Goal: Communication & Community: Answer question/provide support

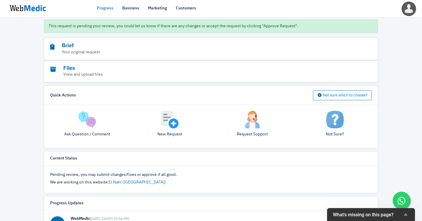
scroll to position [51, 0]
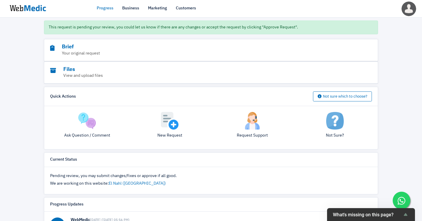
click at [29, 10] on img at bounding box center [28, 8] width 44 height 18
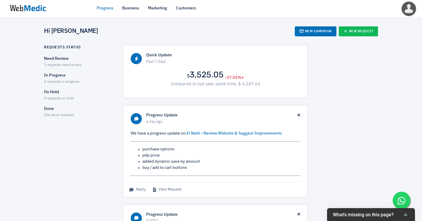
click at [48, 76] on div "In Progress 1 requests in progress" at bounding box center [78, 78] width 69 height 12
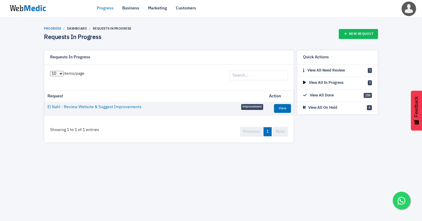
click at [55, 28] on link "Progress" at bounding box center [52, 29] width 17 height 4
click at [29, 9] on img at bounding box center [28, 8] width 44 height 18
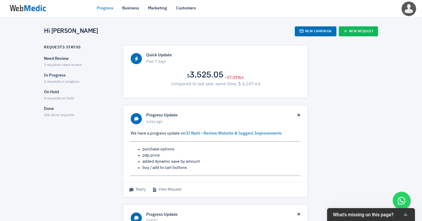
click at [57, 59] on p "Need Review" at bounding box center [78, 59] width 69 height 6
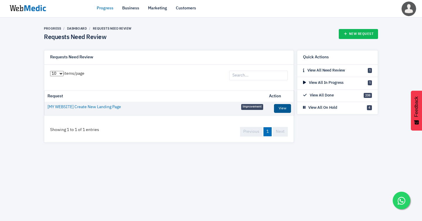
click at [279, 105] on link "View" at bounding box center [282, 108] width 17 height 9
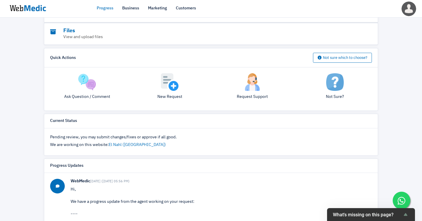
scroll to position [93, 0]
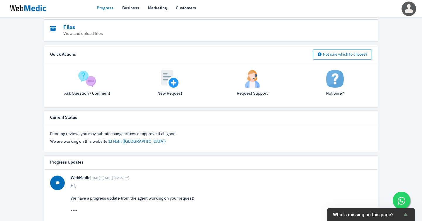
click at [166, 79] on img at bounding box center [170, 79] width 18 height 18
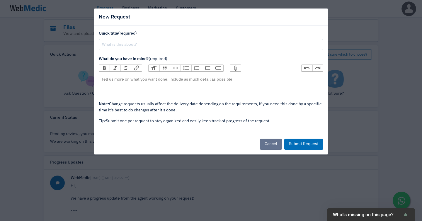
click at [275, 139] on button "Cancel" at bounding box center [271, 144] width 22 height 11
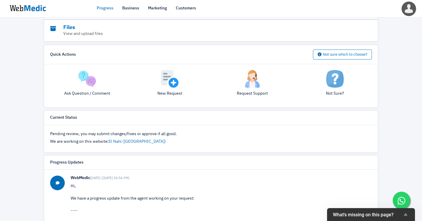
click at [86, 75] on img at bounding box center [87, 79] width 18 height 18
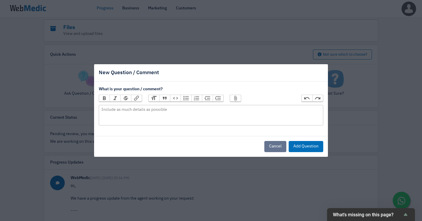
click at [278, 141] on button "Cancel" at bounding box center [275, 146] width 22 height 11
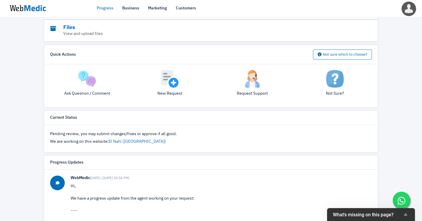
click at [253, 77] on img at bounding box center [253, 79] width 18 height 18
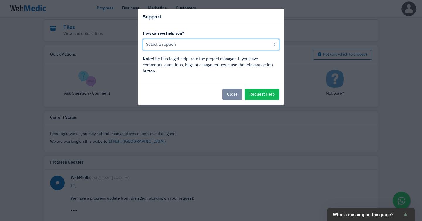
click at [208, 39] on select "Not happy with progress here Developer/designer is not responding There is a mi…" at bounding box center [211, 44] width 137 height 11
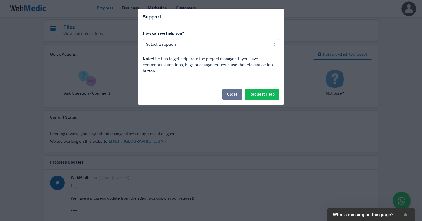
click at [242, 89] on button "Close" at bounding box center [232, 94] width 20 height 11
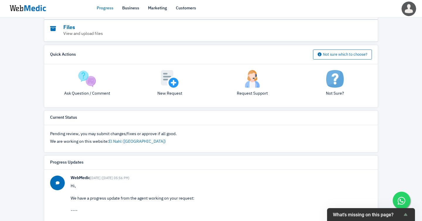
click at [336, 79] on img at bounding box center [335, 79] width 18 height 18
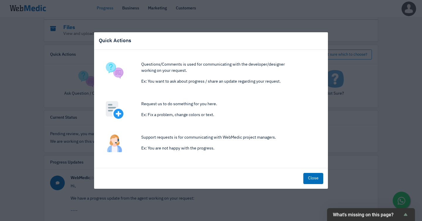
click at [114, 72] on img at bounding box center [115, 71] width 18 height 18
click at [316, 174] on button "Close" at bounding box center [313, 178] width 20 height 11
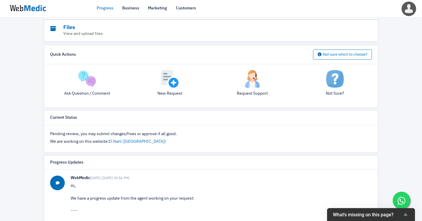
click at [92, 78] on img at bounding box center [87, 79] width 18 height 18
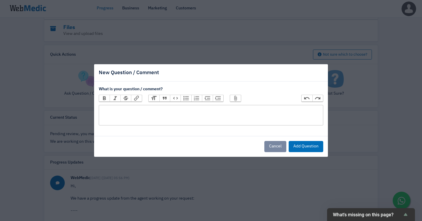
click at [139, 110] on trix-editor at bounding box center [211, 115] width 225 height 21
type trix-editor "<div>T</div>"
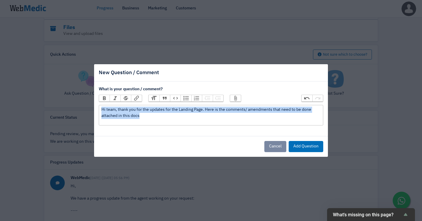
copy div "Hi team, thank you for the updates for the Landing Page. Here is the comments/ …"
paste trix-editor "<div>Hi team, thank you for the updates on the landing page. The comments and a…"
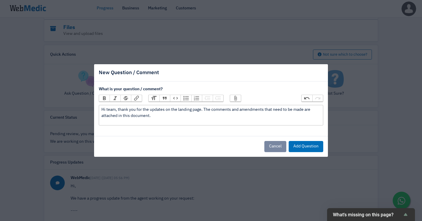
click at [115, 110] on div "Hi team, thank you for the updates on the landing page. The comments and amendm…" at bounding box center [210, 113] width 219 height 12
click at [114, 110] on div "Hi team, t hank you for the updates on the landing page. The comments and amend…" at bounding box center [210, 113] width 219 height 12
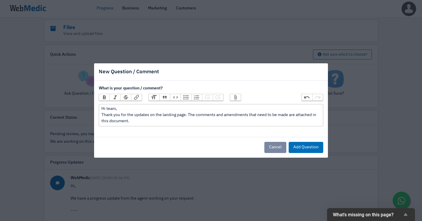
click at [318, 116] on div "Hi team, Thank you for the updates on the landing page. The comments and amendm…" at bounding box center [210, 115] width 219 height 18
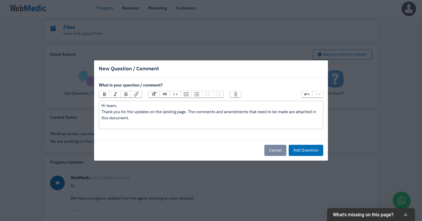
type trix-editor "<div>Hi team,&nbsp;<br>Thank you for the updates on the landing page. The comme…"
click at [132, 98] on button "Link" at bounding box center [136, 94] width 11 height 6
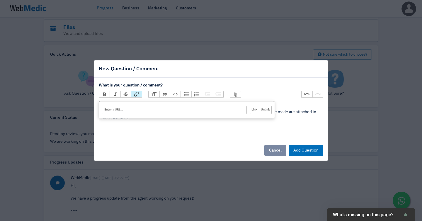
paste input "https://docs.google.com/document/d/1g8eqj4Pp6LIYhVgePMGK27hr45MNyDugLX1L51uYqBk…"
type input "https://docs.google.com/document/d/1g8eqj4Pp6LIYhVgePMGK27hr45MNyDugLX1L51uYqBk…"
click at [256, 113] on input "Link" at bounding box center [254, 110] width 9 height 8
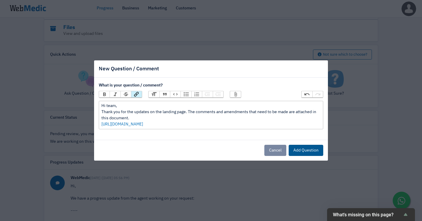
click at [304, 145] on button "Add Question" at bounding box center [306, 150] width 35 height 11
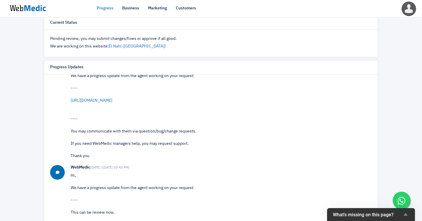
scroll to position [229, 0]
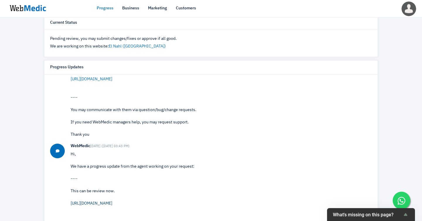
click at [104, 201] on link "https://my.elnahl.com/collections/honey-sachets" at bounding box center [92, 203] width 42 height 4
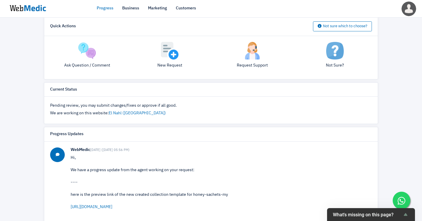
scroll to position [144, 0]
click at [31, 7] on img at bounding box center [28, 8] width 44 height 18
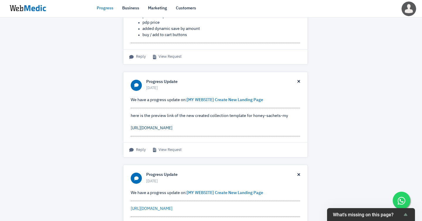
scroll to position [139, 0]
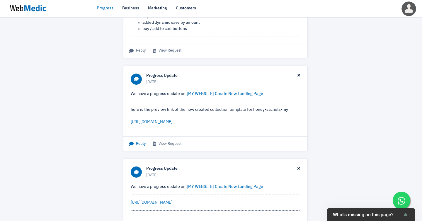
click at [141, 141] on span "Reply" at bounding box center [137, 144] width 16 height 6
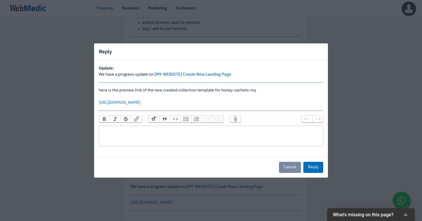
click at [156, 128] on trix-editor at bounding box center [211, 136] width 225 height 21
click at [289, 162] on button "Cancel" at bounding box center [290, 167] width 22 height 11
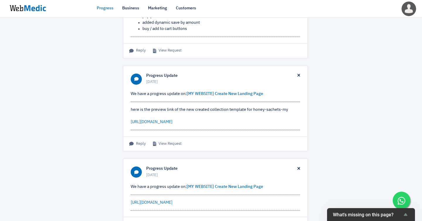
click at [39, 9] on img at bounding box center [28, 8] width 44 height 18
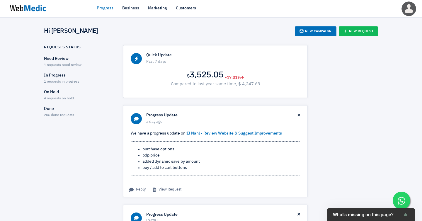
click at [54, 75] on p "In Progress" at bounding box center [78, 75] width 69 height 6
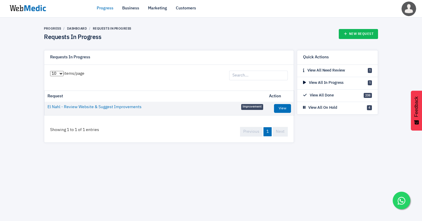
click at [28, 7] on img at bounding box center [28, 8] width 44 height 18
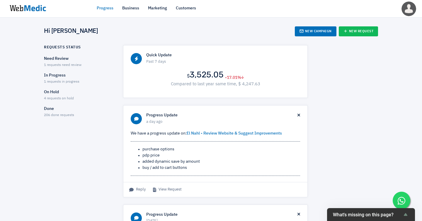
click at [71, 63] on span "1 requests need review" at bounding box center [63, 65] width 38 height 4
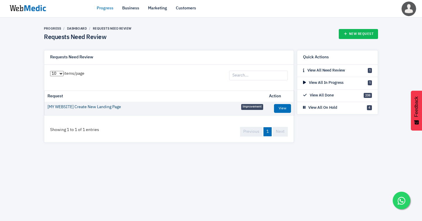
click at [101, 105] on link "[MY WEBSITE] Create New Landing Page" at bounding box center [84, 107] width 74 height 6
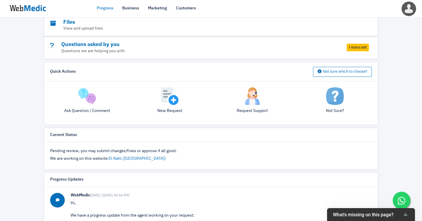
scroll to position [95, 0]
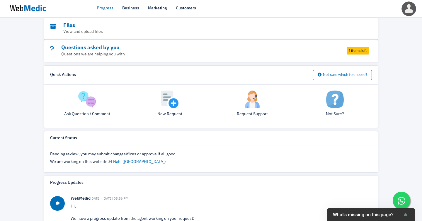
click at [360, 47] on span "1 items left" at bounding box center [358, 51] width 22 height 8
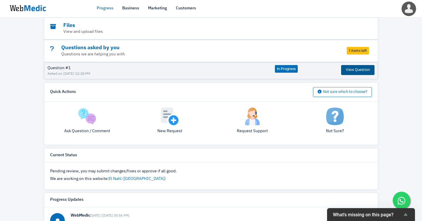
click at [349, 65] on button "View Question" at bounding box center [357, 70] width 33 height 10
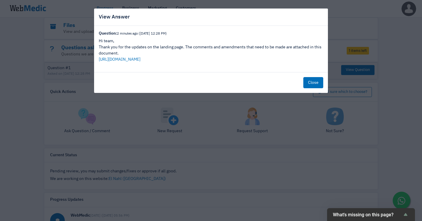
click at [318, 77] on button "Close" at bounding box center [313, 82] width 20 height 11
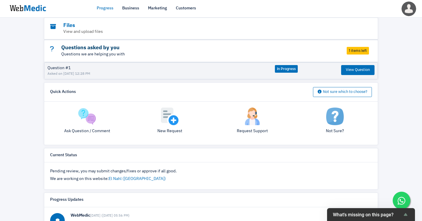
click at [82, 45] on h3 "Questions asked by you" at bounding box center [195, 48] width 290 height 7
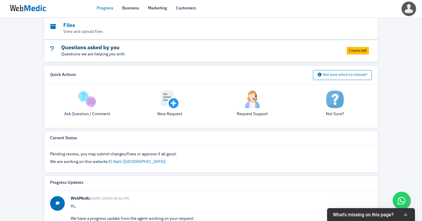
click at [82, 45] on h3 "Questions asked by you" at bounding box center [195, 48] width 290 height 7
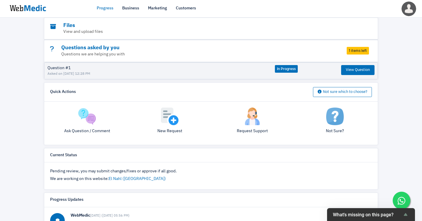
click at [357, 47] on span "1 items left" at bounding box center [358, 51] width 22 height 8
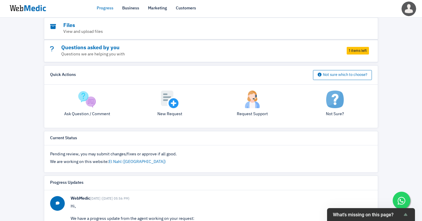
click at [357, 47] on span "1 items left" at bounding box center [358, 51] width 22 height 8
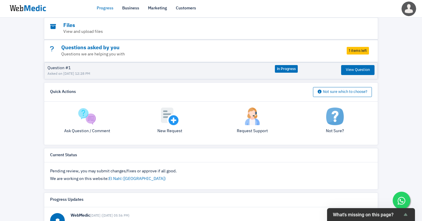
click at [286, 65] on span "In Progress" at bounding box center [286, 69] width 23 height 8
click at [348, 65] on button "View Question" at bounding box center [357, 70] width 33 height 10
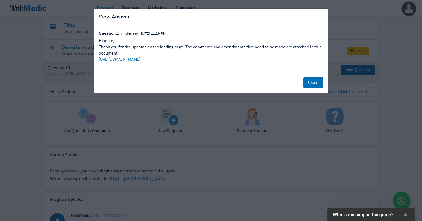
click at [316, 77] on button "Close" at bounding box center [313, 82] width 20 height 11
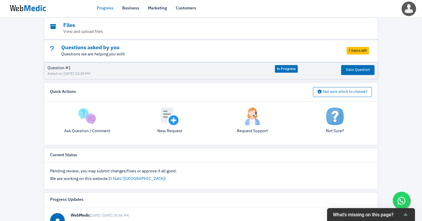
click at [53, 46] on icon at bounding box center [52, 49] width 4 height 9
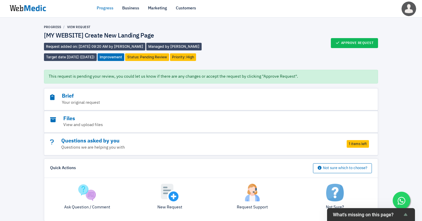
scroll to position [0, 0]
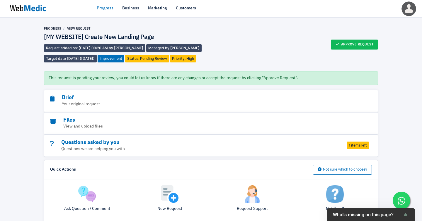
click at [29, 4] on img at bounding box center [28, 8] width 44 height 18
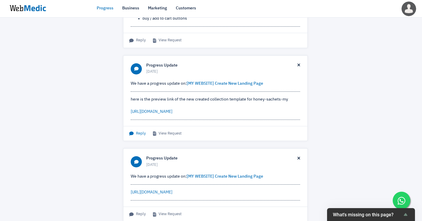
scroll to position [157, 0]
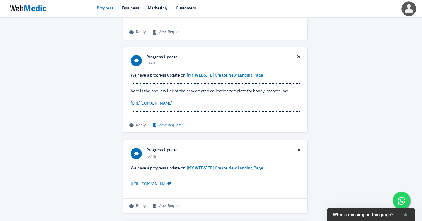
click at [156, 123] on icon at bounding box center [156, 125] width 6 height 4
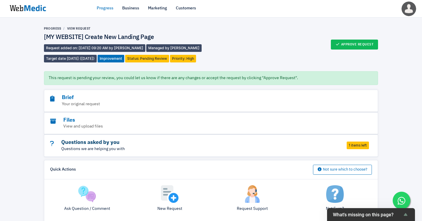
click at [63, 141] on h3 "Questions asked by you" at bounding box center [195, 142] width 290 height 7
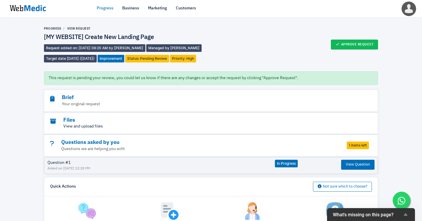
click at [67, 123] on p "View and upload files" at bounding box center [195, 126] width 290 height 6
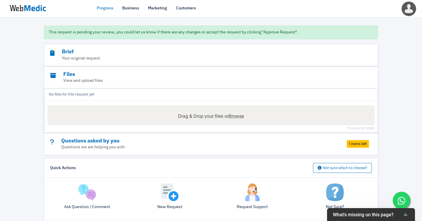
scroll to position [73, 0]
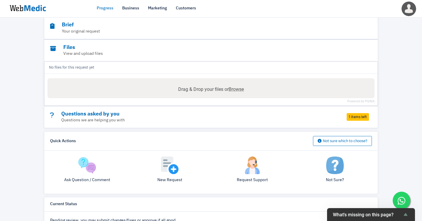
click at [30, 128] on div "Progress View Request [MY WEBSITE] Create New Landing Page Request added on: [D…" at bounding box center [211, 178] width 422 height 467
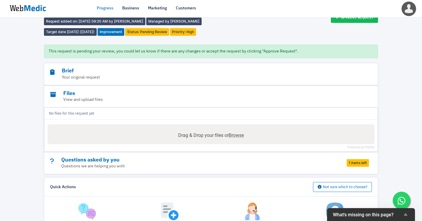
scroll to position [26, 0]
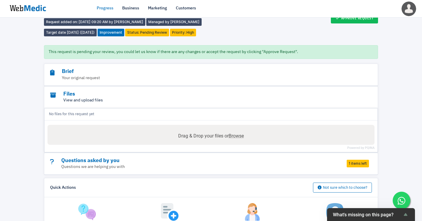
click at [81, 97] on p "View and upload files" at bounding box center [195, 100] width 290 height 6
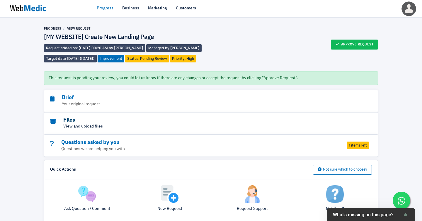
scroll to position [20, 0]
